Goal: Communication & Community: Connect with others

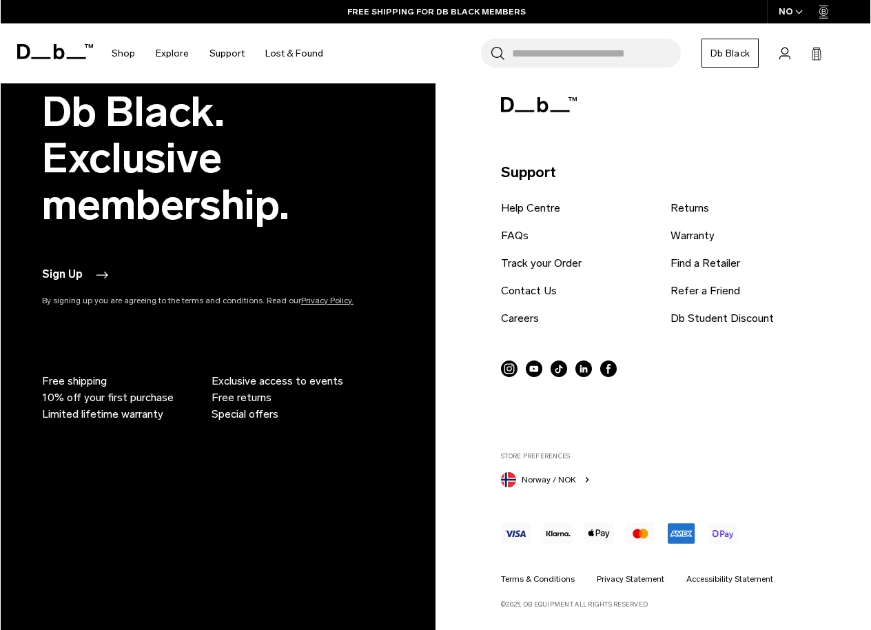
scroll to position [3012, 0]
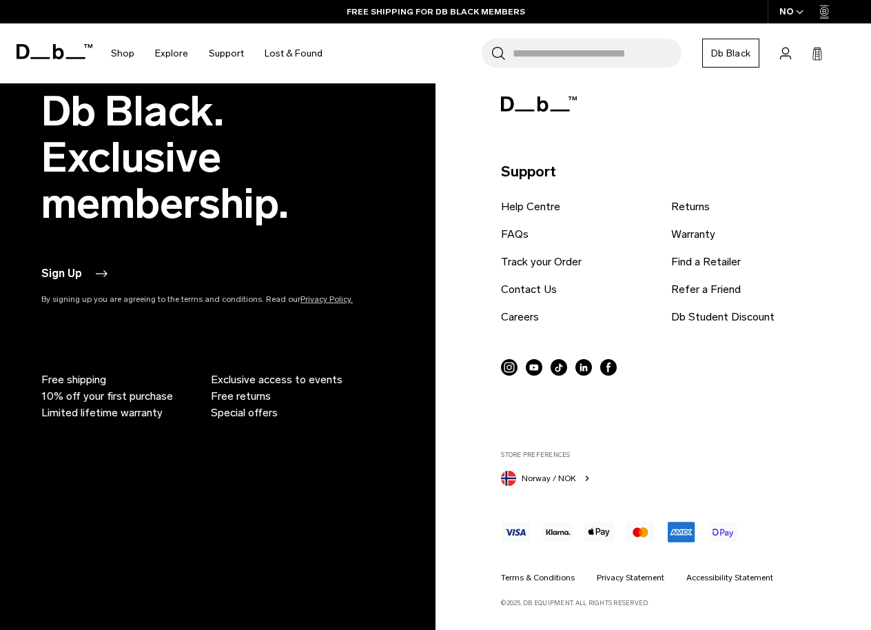
click at [2, 101] on div "Db Black. Exclusive membership. Sign Up By signing up you are agreeing to the t…" at bounding box center [435, 348] width 871 height 520
drag, startPoint x: 2, startPoint y: 101, endPoint x: -91, endPoint y: 105, distance: 93.2
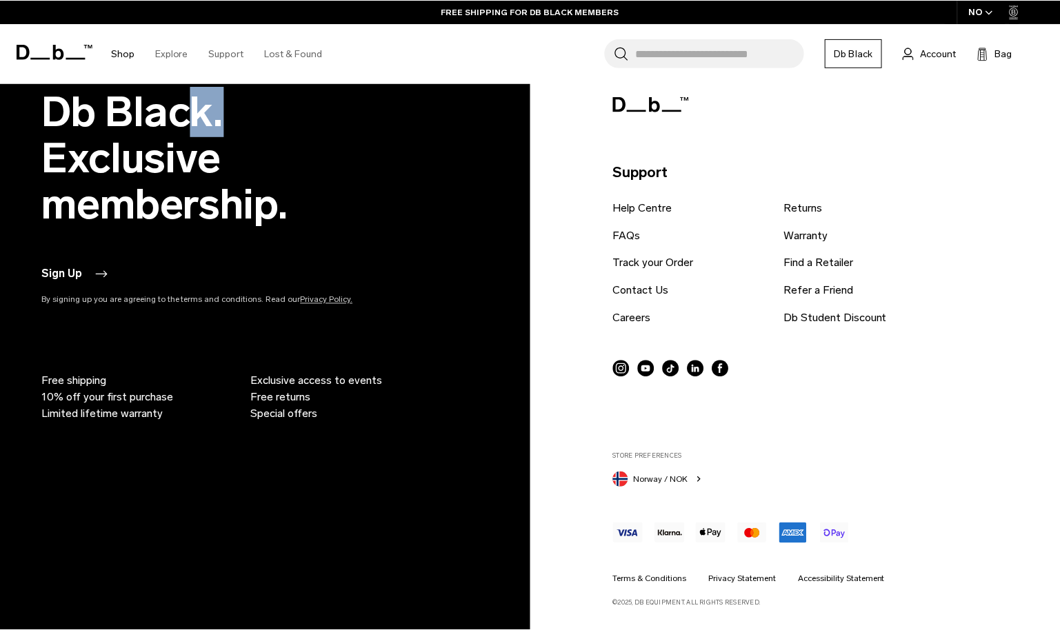
scroll to position [3469, 0]
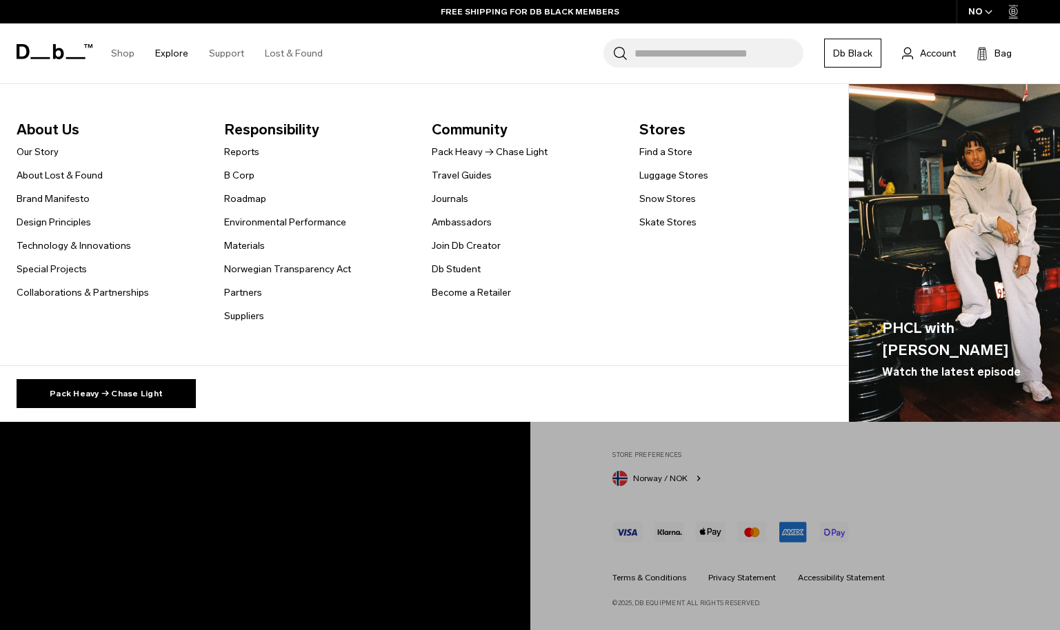
click at [471, 133] on span "Community" at bounding box center [524, 130] width 185 height 22
click at [469, 130] on span "Community" at bounding box center [524, 130] width 185 height 22
